Goal: Task Accomplishment & Management: Complete application form

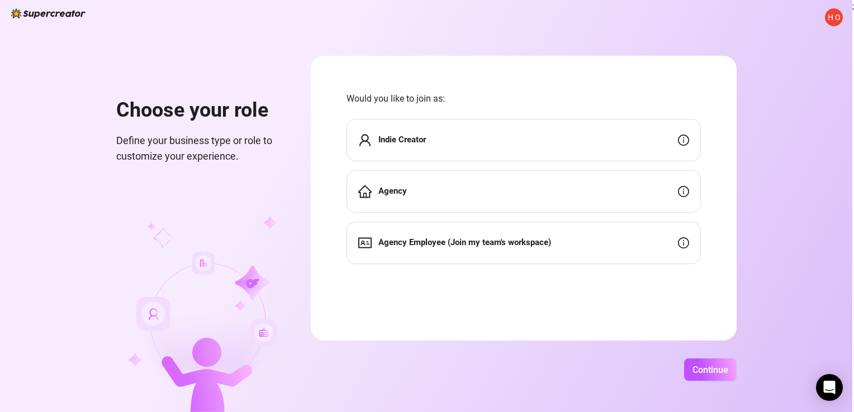
click at [535, 139] on div "Indie Creator" at bounding box center [523, 140] width 354 height 42
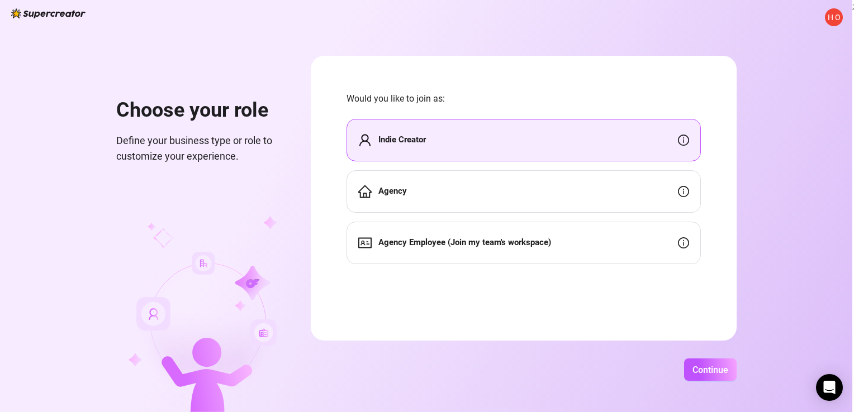
click at [522, 193] on div "Agency" at bounding box center [523, 191] width 354 height 42
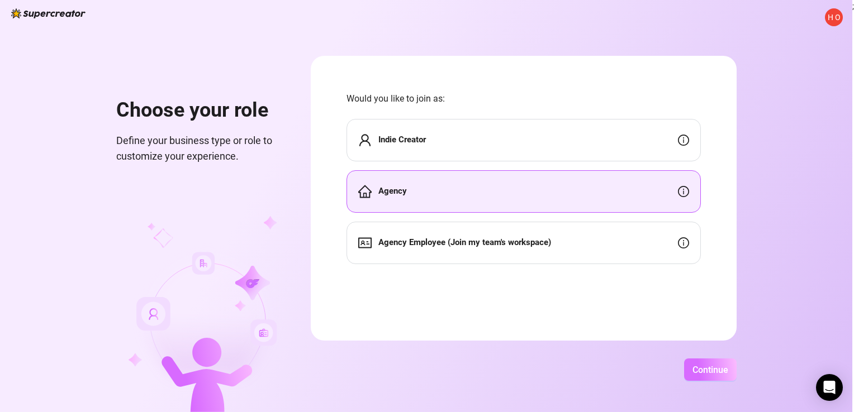
click at [704, 370] on span "Continue" at bounding box center [710, 370] width 36 height 11
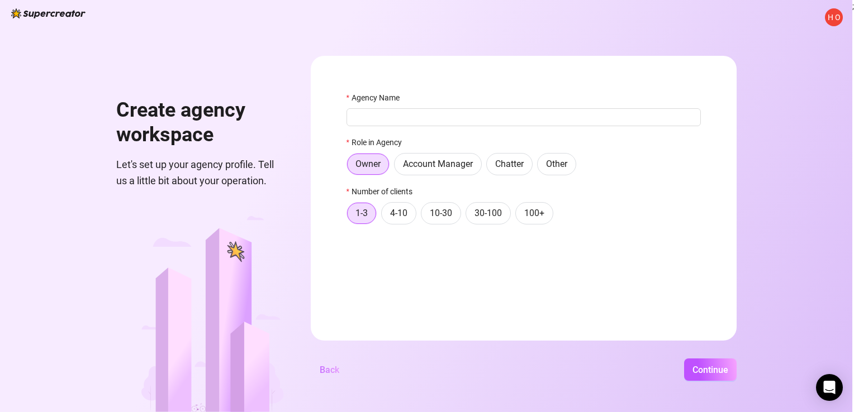
click at [329, 371] on span "Back" at bounding box center [330, 370] width 20 height 11
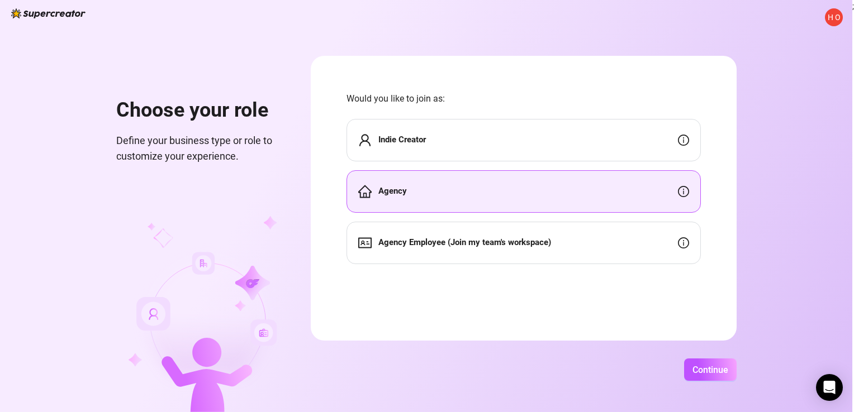
click at [473, 154] on div "Indie Creator" at bounding box center [523, 140] width 354 height 42
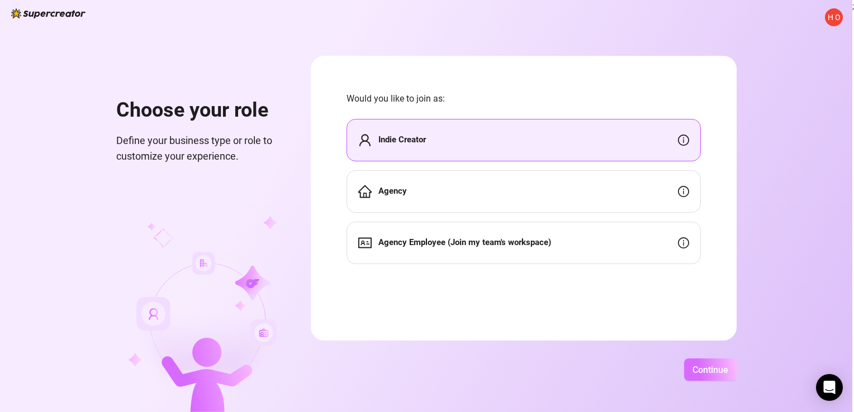
click at [718, 368] on span "Continue" at bounding box center [710, 370] width 36 height 11
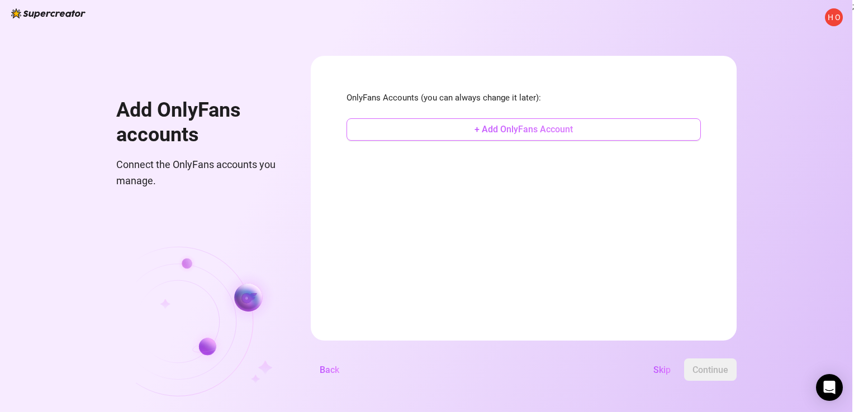
click at [512, 125] on span "+ Add OnlyFans Account" at bounding box center [523, 129] width 98 height 11
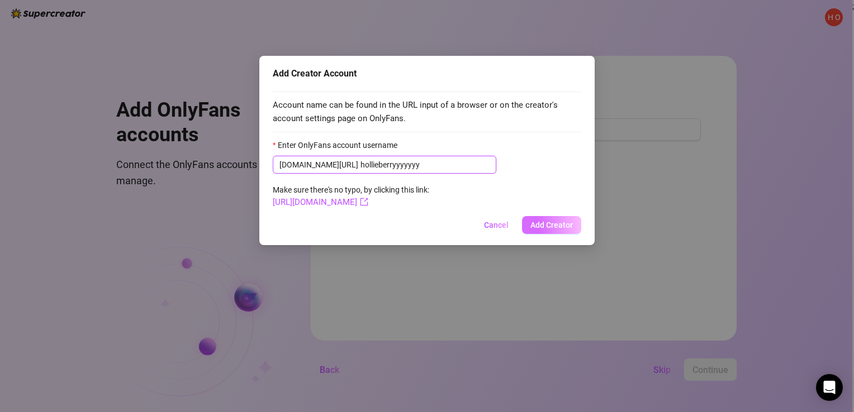
type input "hollieberryyyyyyy"
click at [539, 229] on span "Add Creator" at bounding box center [551, 225] width 42 height 9
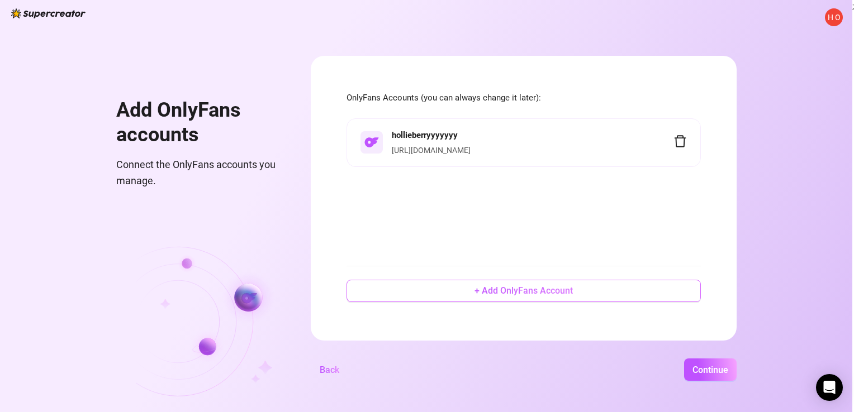
click at [506, 294] on span "+ Add OnlyFans Account" at bounding box center [523, 291] width 98 height 11
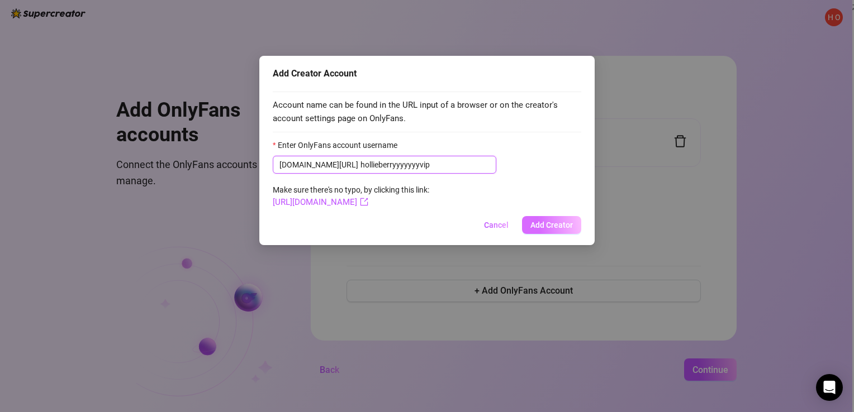
type input "hollieberryyyyyyyvip"
click at [549, 225] on span "Add Creator" at bounding box center [551, 225] width 42 height 9
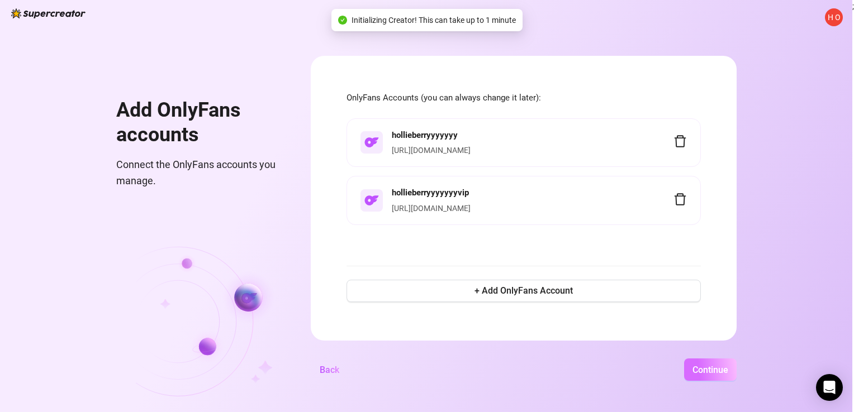
click at [703, 369] on span "Continue" at bounding box center [710, 370] width 36 height 11
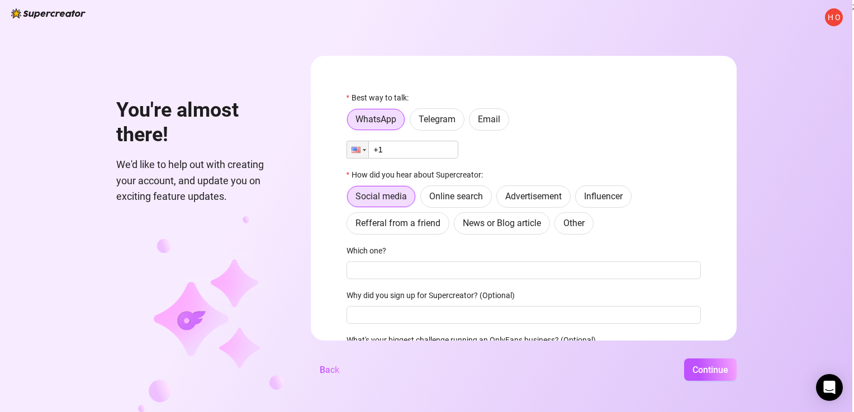
click at [423, 151] on input "+1" at bounding box center [402, 150] width 112 height 18
click at [453, 122] on span "Telegram" at bounding box center [437, 119] width 37 height 11
click at [413, 122] on input "Telegram" at bounding box center [413, 122] width 0 height 0
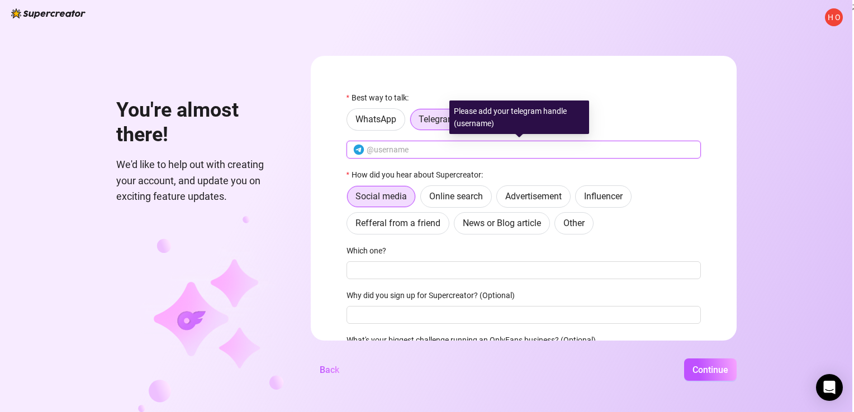
click at [409, 150] on input "text" at bounding box center [530, 150] width 327 height 12
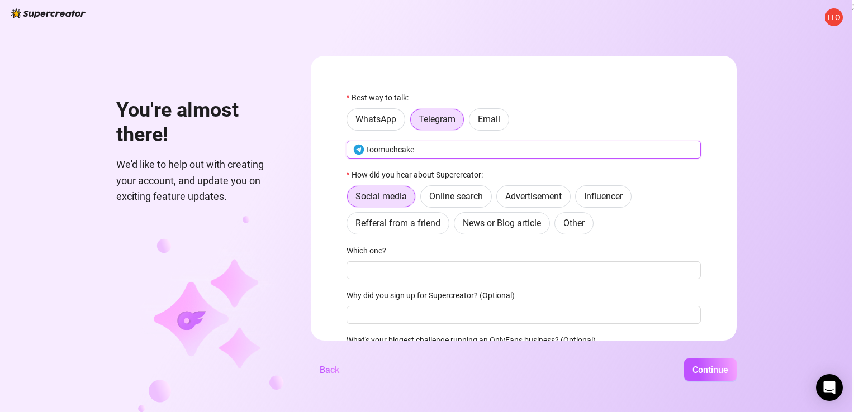
scroll to position [74, 0]
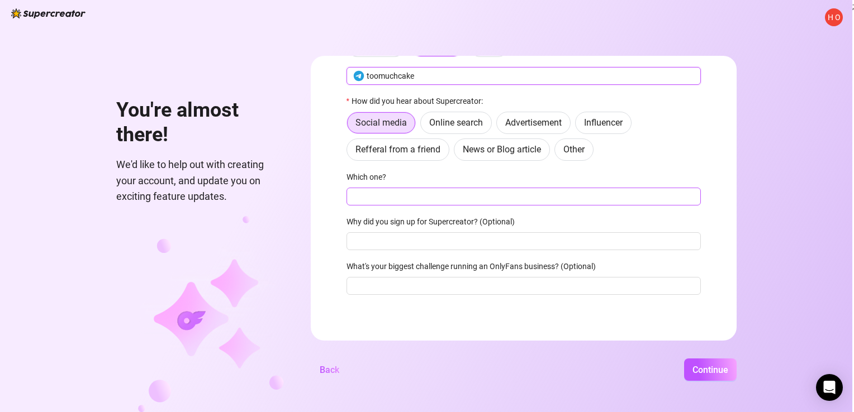
type input "toomuchcake"
click at [413, 198] on input "Which one?" at bounding box center [523, 197] width 354 height 18
type input "google"
click at [691, 367] on button "Continue" at bounding box center [710, 370] width 53 height 22
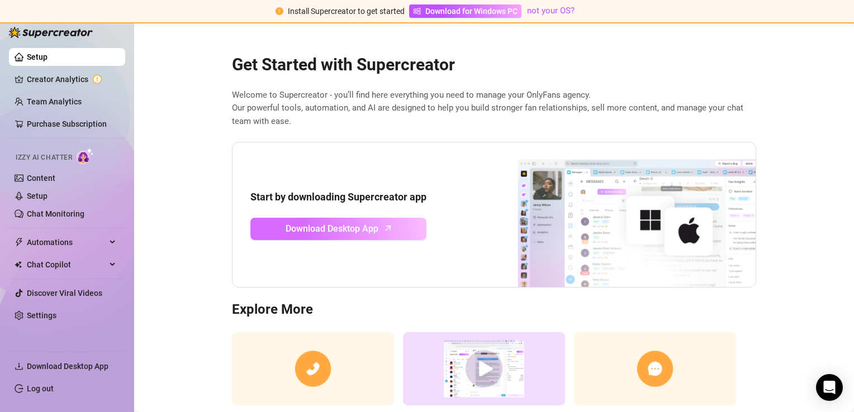
click at [391, 238] on link "Download Desktop App" at bounding box center [338, 229] width 176 height 22
